Goal: Transaction & Acquisition: Purchase product/service

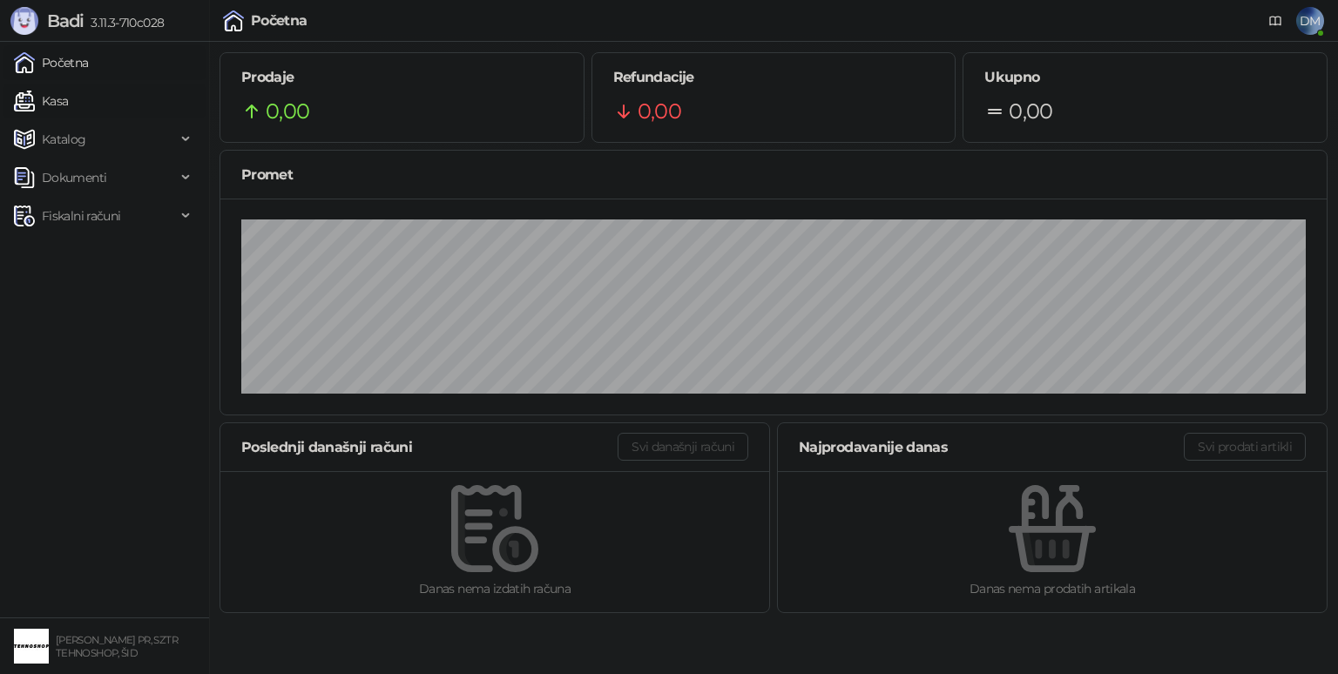
click at [68, 94] on link "Kasa" at bounding box center [41, 101] width 54 height 35
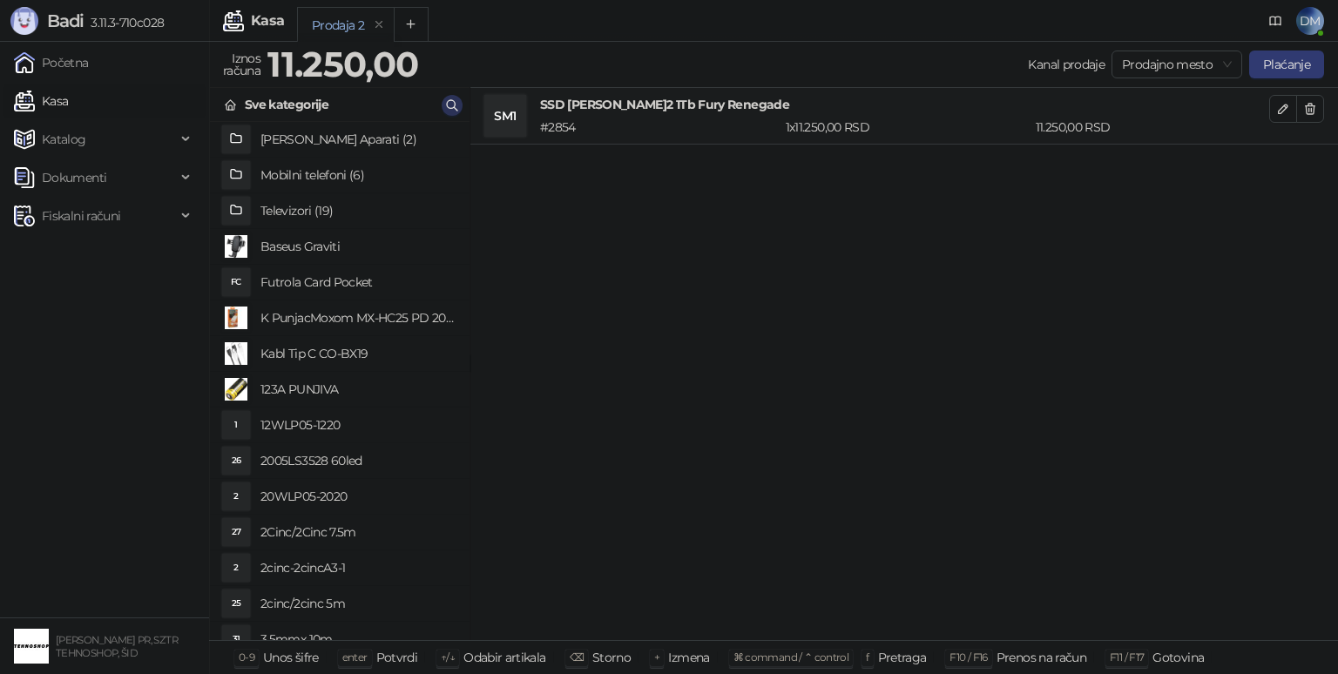
click at [445, 108] on icon "button" at bounding box center [452, 105] width 14 height 14
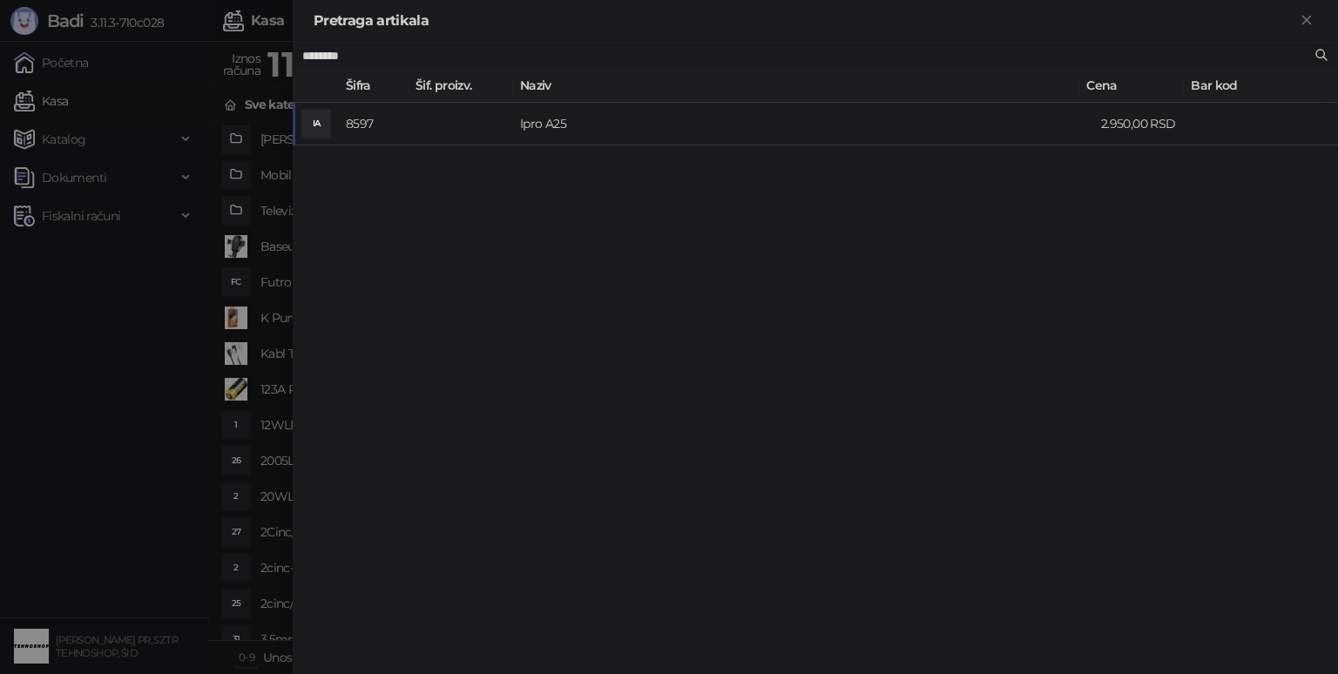
type input "********"
